Goal: Transaction & Acquisition: Purchase product/service

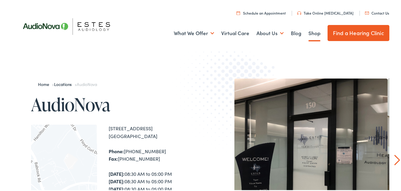
click at [312, 31] on link "Shop" at bounding box center [314, 32] width 12 height 22
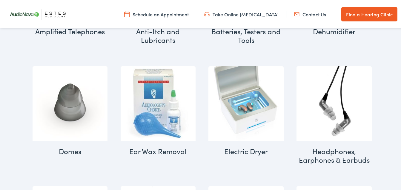
scroll to position [399, 0]
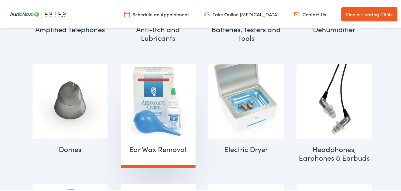
click at [157, 95] on img "Visit product category Ear Wax Removal" at bounding box center [158, 100] width 75 height 75
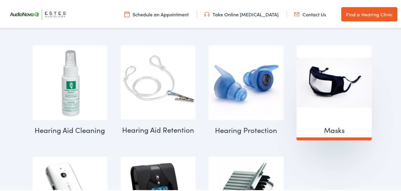
scroll to position [578, 0]
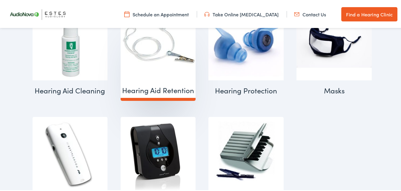
click at [161, 53] on img "Visit product category Hearing Aid Retention" at bounding box center [158, 41] width 75 height 75
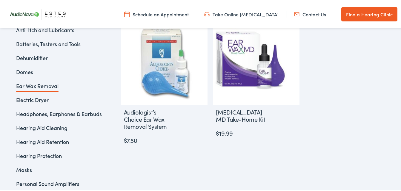
scroll to position [179, 0]
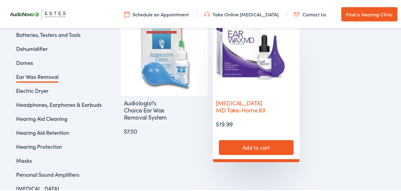
click at [244, 72] on img at bounding box center [256, 52] width 87 height 87
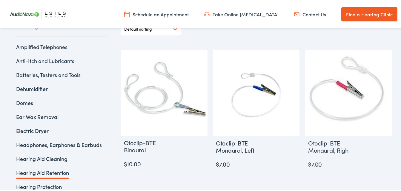
scroll to position [149, 0]
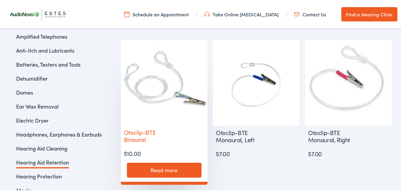
click at [153, 95] on img at bounding box center [164, 81] width 87 height 86
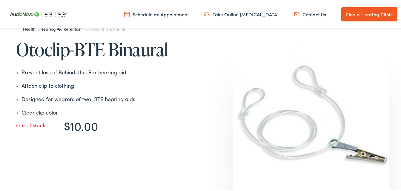
scroll to position [60, 0]
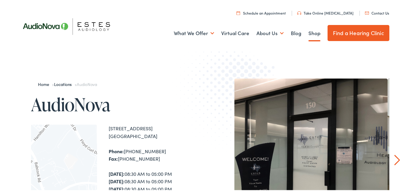
click at [312, 33] on link "Shop" at bounding box center [314, 32] width 12 height 22
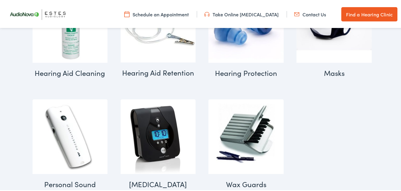
scroll to position [597, 0]
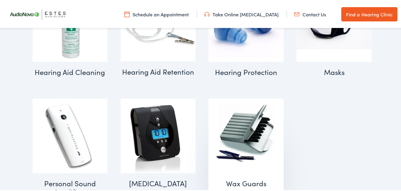
click at [240, 125] on img "Visit product category Wax Guards" at bounding box center [245, 135] width 75 height 75
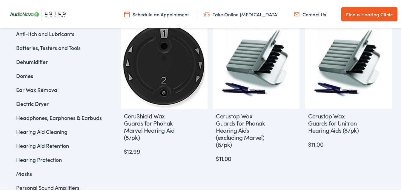
scroll to position [179, 0]
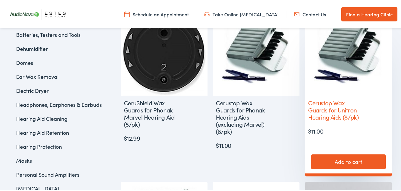
click at [343, 158] on link "Add to cart" at bounding box center [348, 161] width 75 height 15
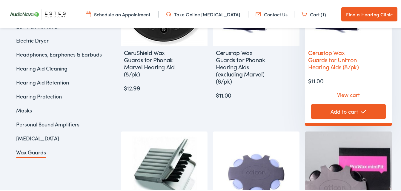
scroll to position [239, 0]
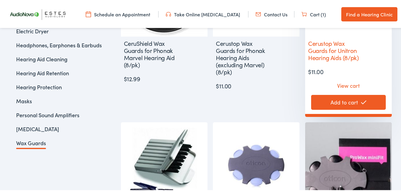
click at [320, 43] on h2 "Cerustop Wax Guards for Unitron Hearing Aids (8/pk)" at bounding box center [333, 48] width 57 height 27
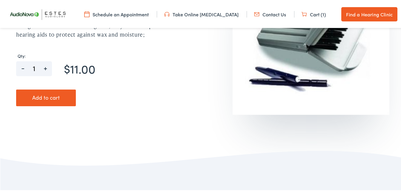
scroll to position [89, 0]
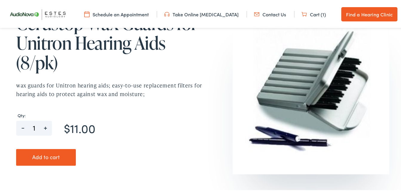
click at [45, 127] on span "+" at bounding box center [44, 124] width 13 height 9
click at [45, 128] on span "+" at bounding box center [44, 124] width 13 height 9
type input "3"
click at [45, 157] on button "Add to cart" at bounding box center [46, 156] width 60 height 17
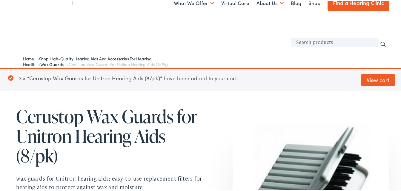
scroll to position [30, 0]
click at [370, 79] on link "View cart" at bounding box center [377, 79] width 33 height 12
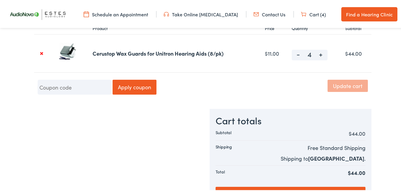
scroll to position [119, 0]
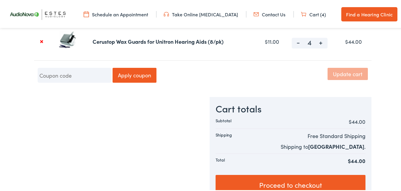
click at [296, 42] on span "-" at bounding box center [297, 40] width 13 height 7
type input "3"
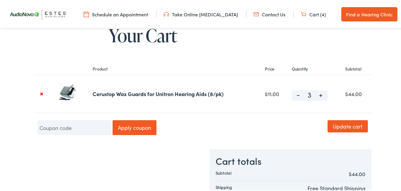
scroll to position [60, 0]
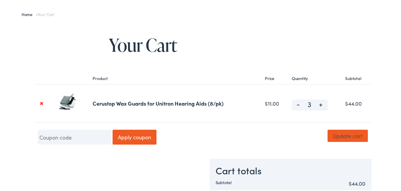
click at [359, 136] on button "Update cart" at bounding box center [347, 135] width 40 height 12
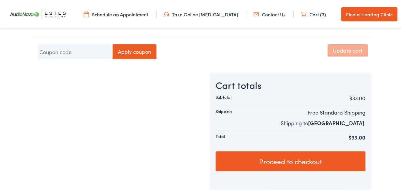
scroll to position [191, 0]
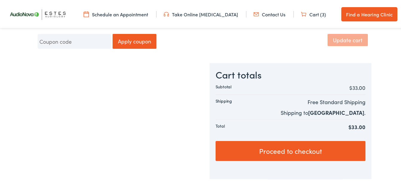
click at [306, 149] on link "Proceed to checkout" at bounding box center [290, 150] width 150 height 20
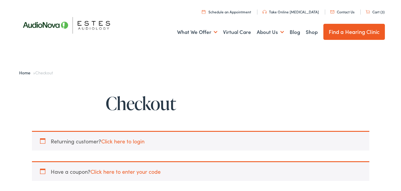
select select "[GEOGRAPHIC_DATA]"
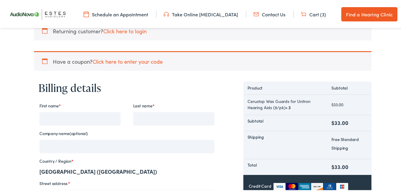
scroll to position [119, 0]
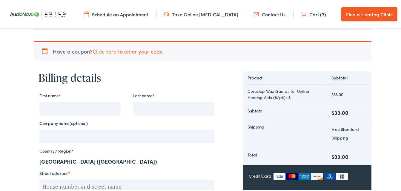
click at [67, 106] on input "First name *" at bounding box center [79, 107] width 81 height 13
type input "Margarita"
type input "Diaz"
type input "2606 Interstate 35 N"
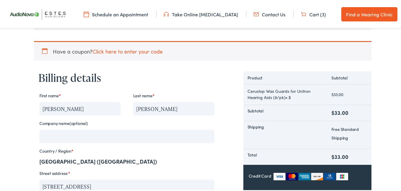
type input "Unit 69"
type input "NATALIA"
type input "78059"
type input "12108332719"
type input "[EMAIL_ADDRESS][DOMAIN_NAME]"
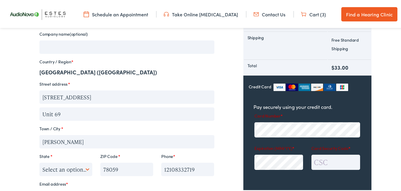
scroll to position [239, 0]
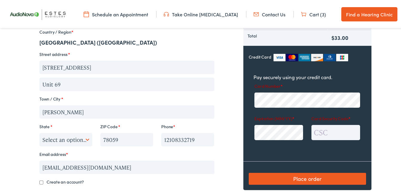
click at [149, 67] on input "2606 Interstate 35 N" at bounding box center [126, 66] width 175 height 13
type input "2"
click at [149, 67] on input "Street address *" at bounding box center [126, 66] width 175 height 13
type input "PO Box 69"
type input "The [PERSON_NAME] of [GEOGRAPHIC_DATA]"
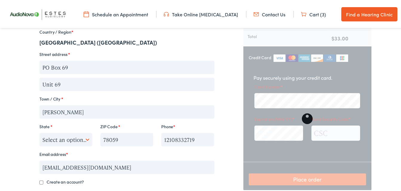
click at [78, 83] on input "Unit 69" at bounding box center [126, 83] width 175 height 13
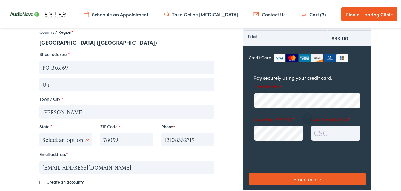
type input "U"
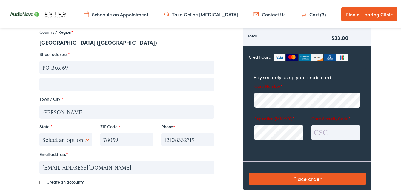
scroll to position [268, 0]
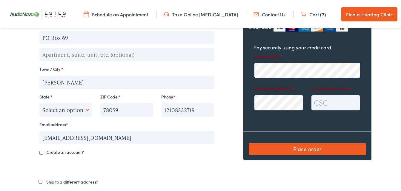
click at [39, 152] on input "Create an account?" at bounding box center [41, 152] width 4 height 4
checkbox input "true"
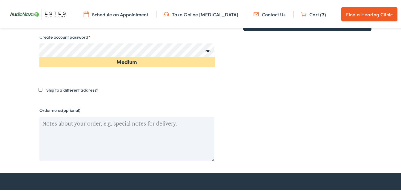
scroll to position [388, 0]
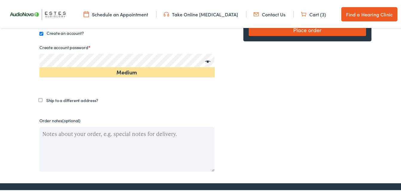
click at [204, 61] on span at bounding box center [206, 61] width 9 height 8
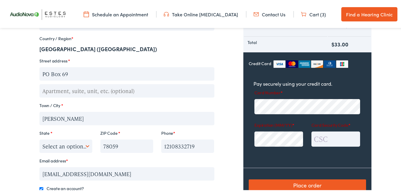
scroll to position [239, 0]
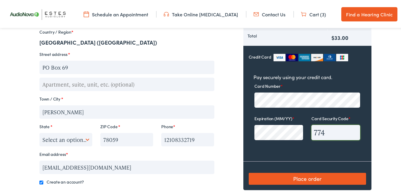
type input "774"
click at [311, 177] on button "Place order" at bounding box center [306, 178] width 117 height 12
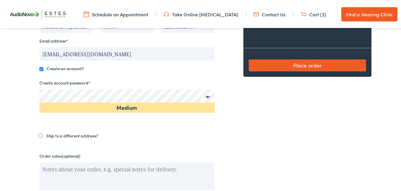
scroll to position [358, 0]
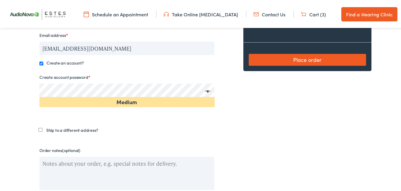
click at [323, 55] on button "Place order" at bounding box center [306, 59] width 117 height 12
click at [306, 57] on button "Place order" at bounding box center [306, 59] width 117 height 12
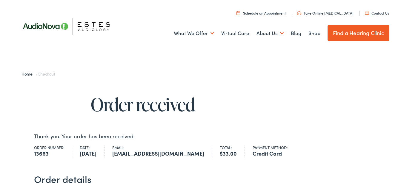
click at [24, 74] on link "Home" at bounding box center [28, 73] width 14 height 6
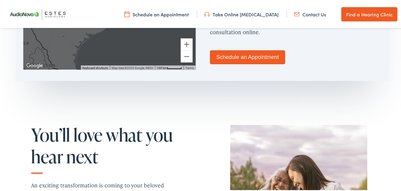
scroll to position [507, 0]
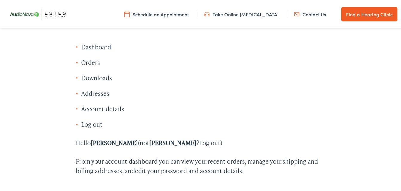
scroll to position [89, 0]
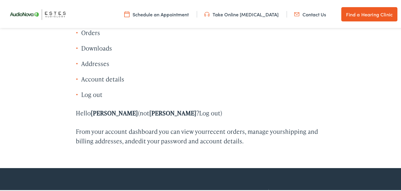
click at [94, 62] on link "Addresses" at bounding box center [95, 62] width 28 height 8
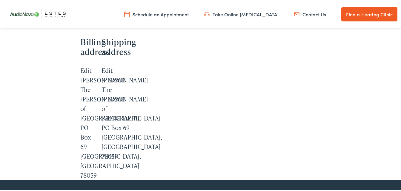
scroll to position [179, 0]
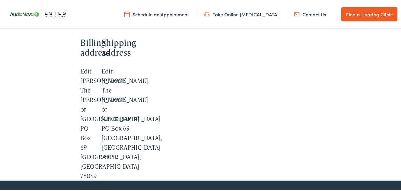
click at [82, 69] on link "Edit" at bounding box center [85, 70] width 11 height 8
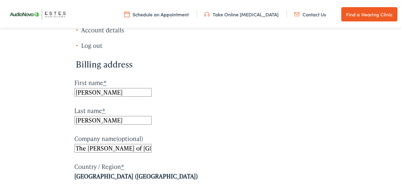
scroll to position [149, 0]
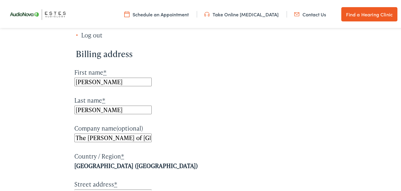
click at [145, 138] on input "The [PERSON_NAME] of [GEOGRAPHIC_DATA]" at bounding box center [112, 137] width 77 height 9
type input "e"
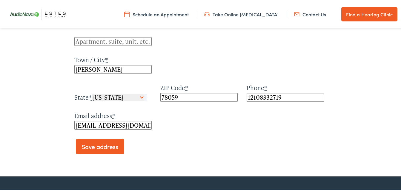
scroll to position [328, 0]
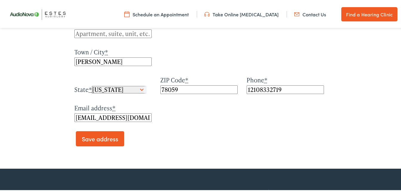
click at [103, 140] on button "Save address" at bounding box center [100, 137] width 48 height 15
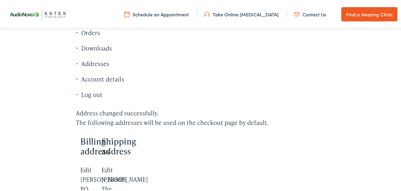
scroll to position [119, 0]
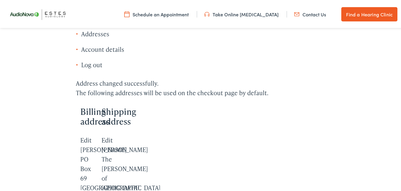
click at [108, 138] on link "Edit" at bounding box center [106, 139] width 11 height 8
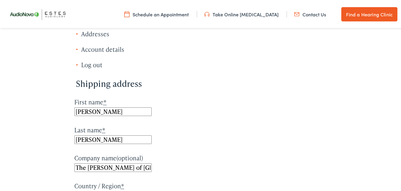
scroll to position [149, 0]
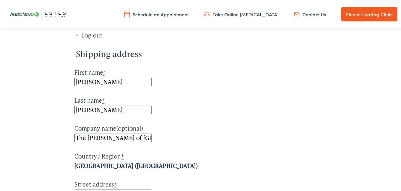
click at [146, 138] on input "The [PERSON_NAME] of [GEOGRAPHIC_DATA]" at bounding box center [112, 137] width 77 height 9
type input "e"
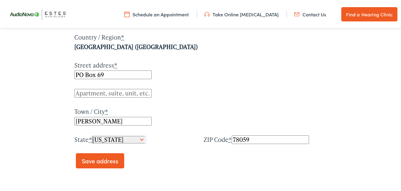
scroll to position [298, 0]
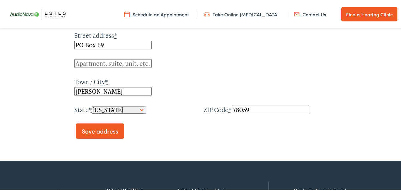
click at [84, 131] on button "Save address" at bounding box center [100, 130] width 48 height 15
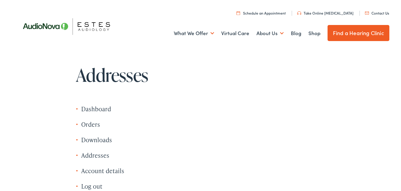
click at [98, 107] on link "Dashboard" at bounding box center [96, 108] width 30 height 8
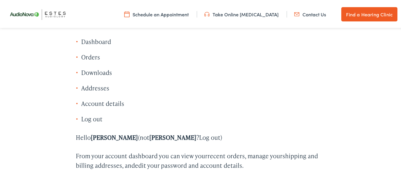
scroll to position [60, 0]
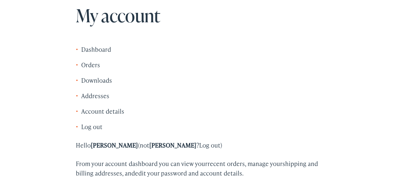
click at [97, 125] on link "Log out" at bounding box center [91, 126] width 21 height 8
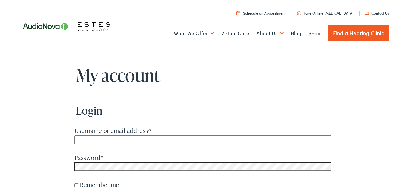
click at [162, 18] on div "What We Offer Comprehensive & Holistic Care Hearing Testing & Evaluation Hearin…" at bounding box center [202, 32] width 373 height 31
click at [4, 88] on div "My account Login Username or email address * Password * Remember me Log in Lost…" at bounding box center [202, 143] width 405 height 158
